Goal: Task Accomplishment & Management: Complete application form

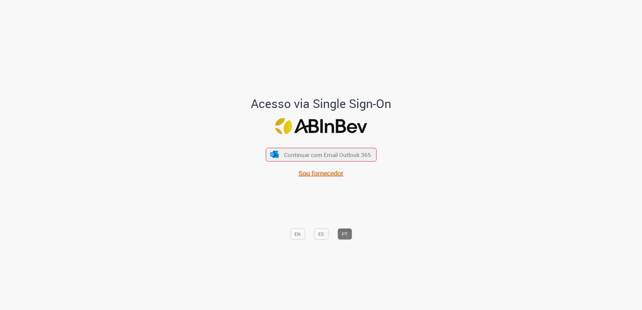
click at [328, 175] on span "Sou fornecedor" at bounding box center [320, 173] width 45 height 9
click at [341, 155] on span "Continuar com Email Outlook 365" at bounding box center [327, 155] width 89 height 8
